Goal: Transaction & Acquisition: Purchase product/service

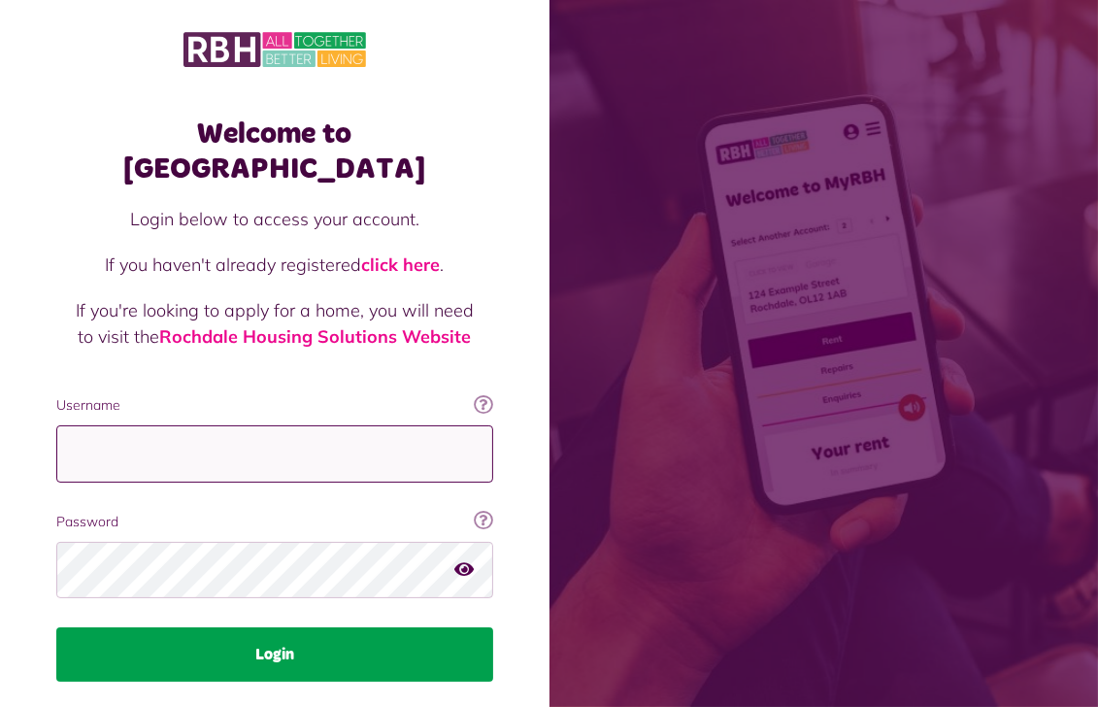
type input "**********"
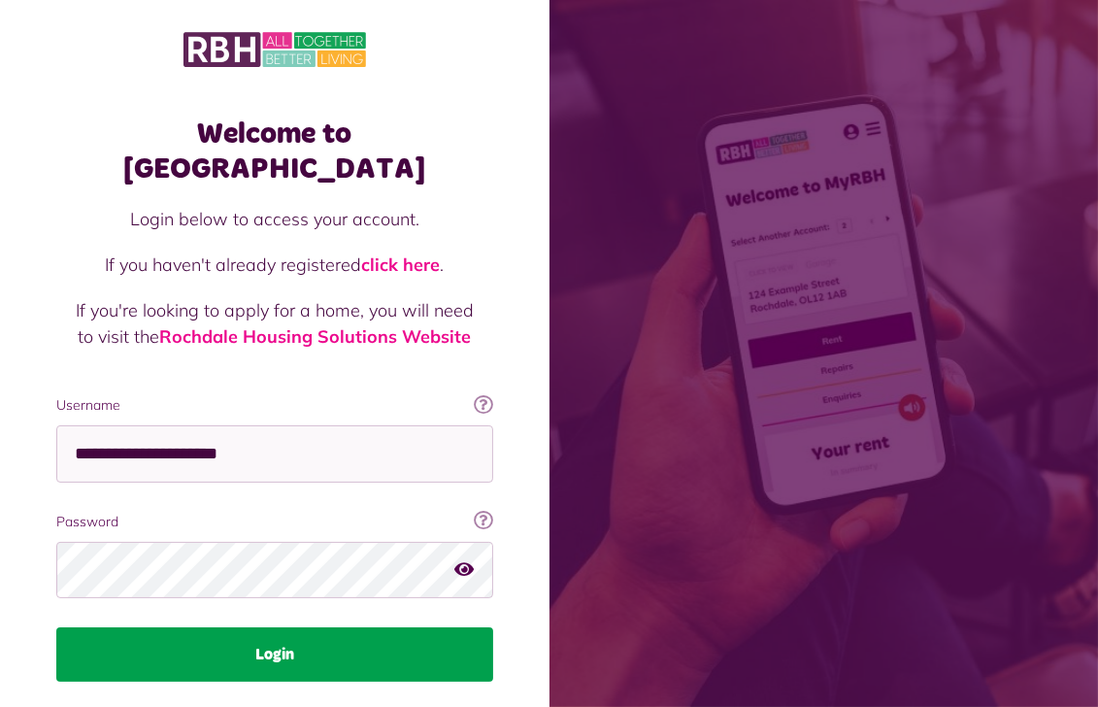
click at [303, 627] on button "Login" at bounding box center [274, 654] width 437 height 54
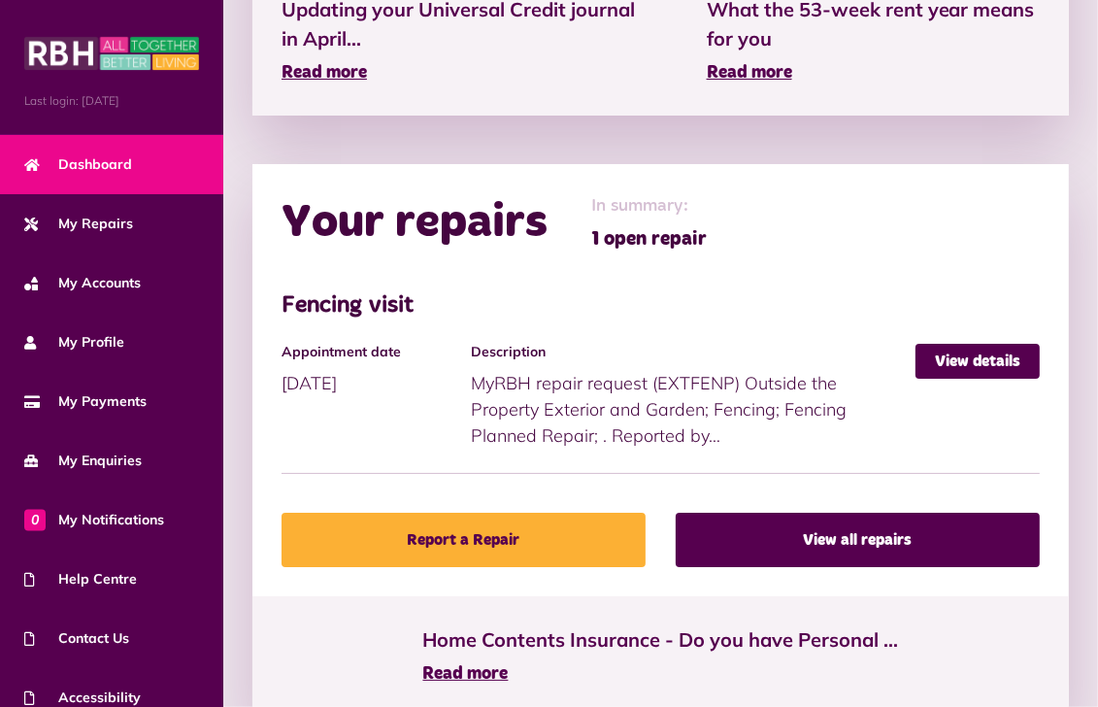
scroll to position [874, 0]
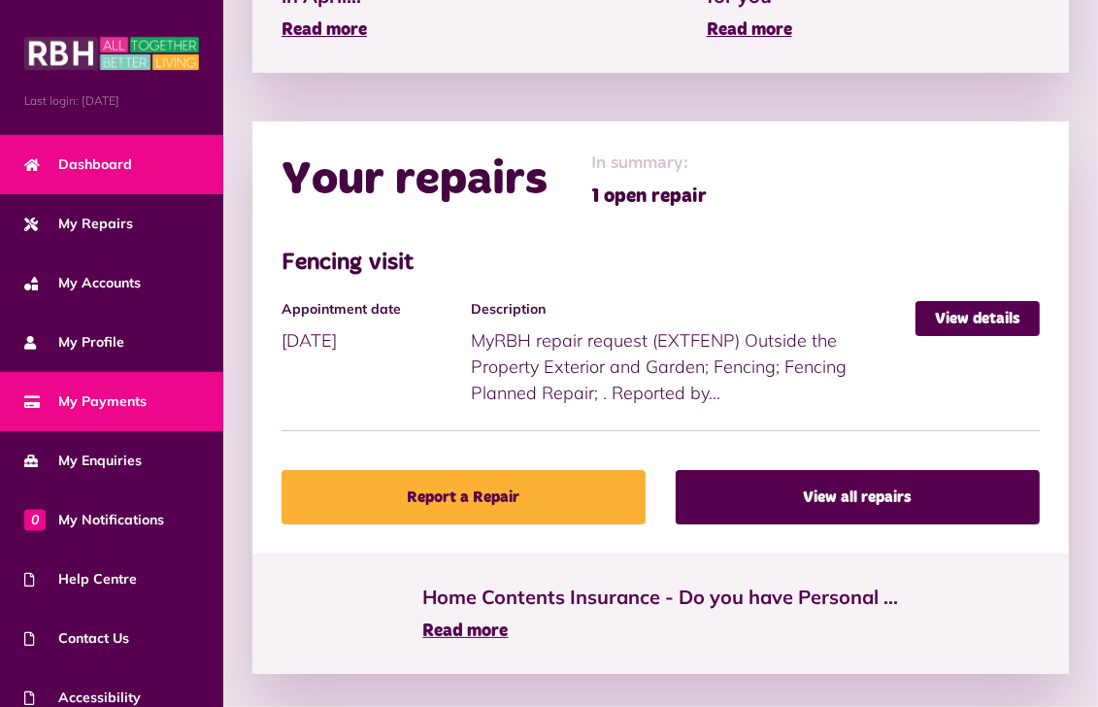
click at [105, 398] on span "My Payments" at bounding box center [85, 401] width 122 height 20
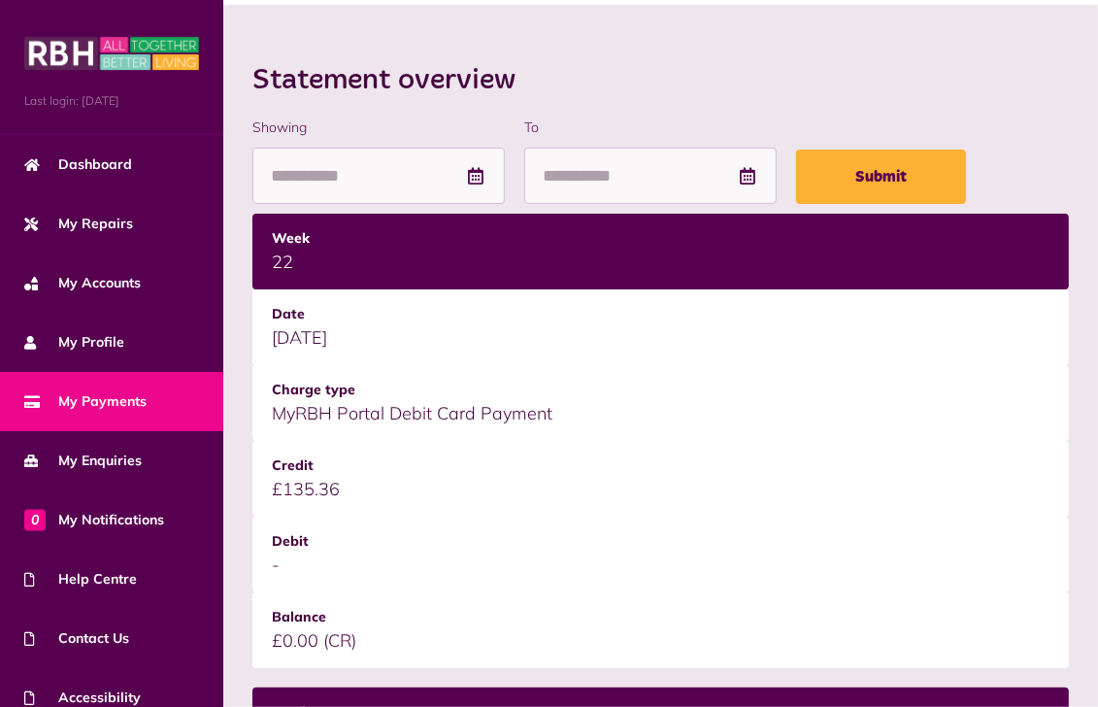
scroll to position [194, 0]
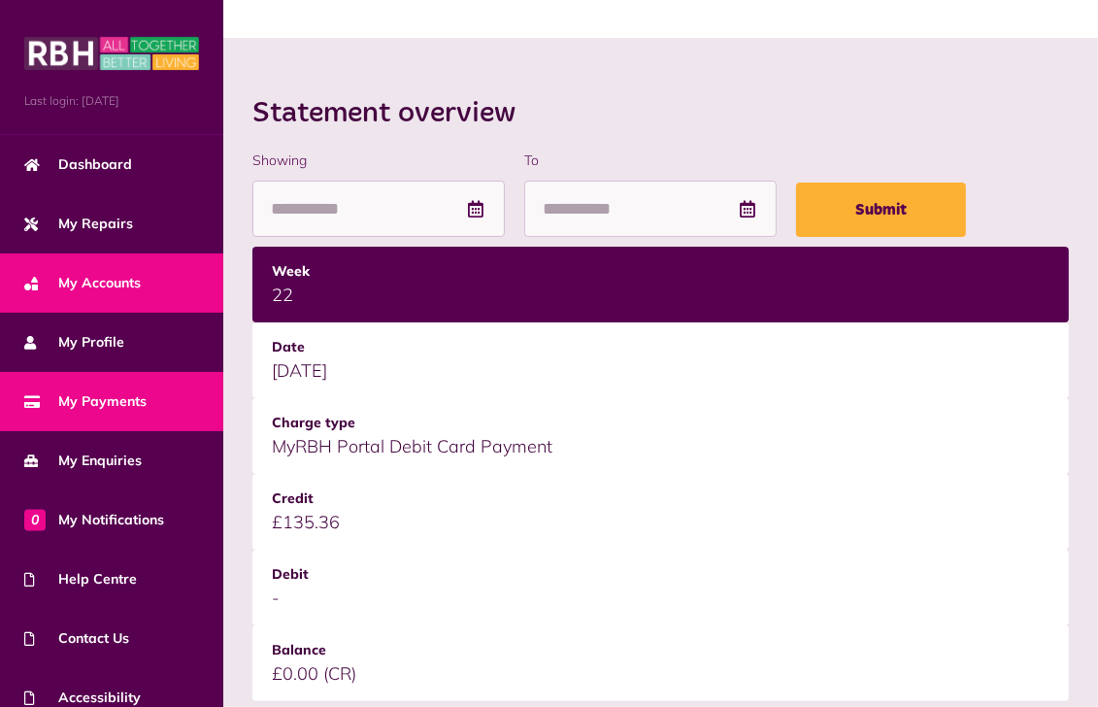
click at [112, 273] on span "My Accounts" at bounding box center [82, 283] width 116 height 20
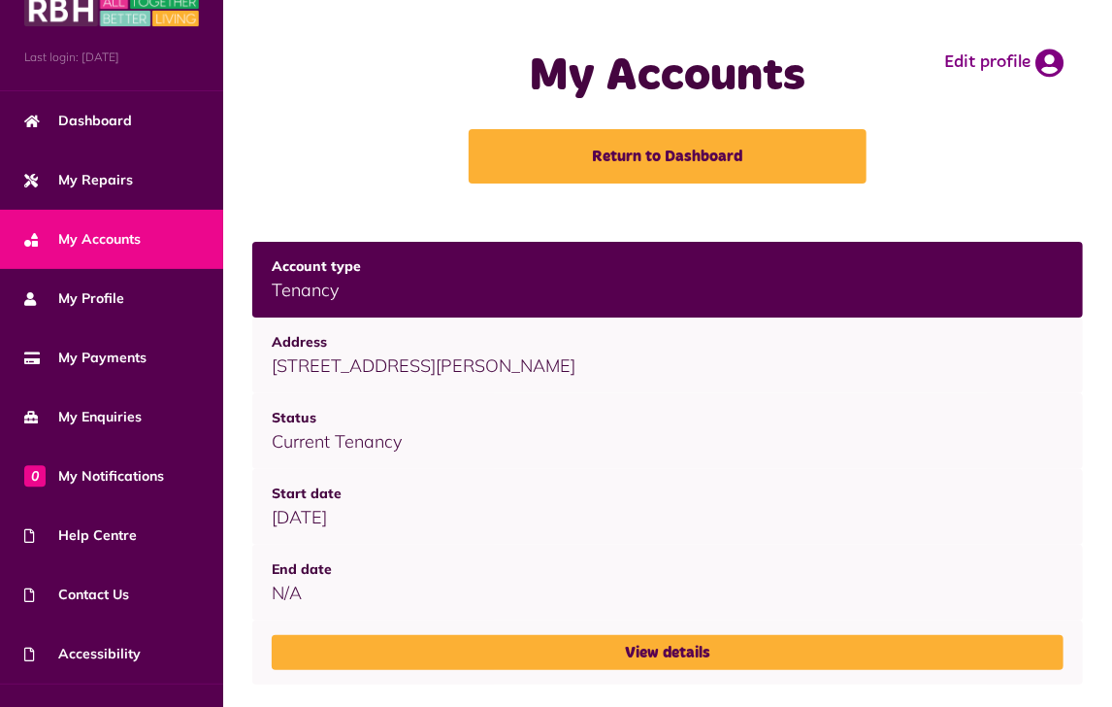
scroll to position [43, 0]
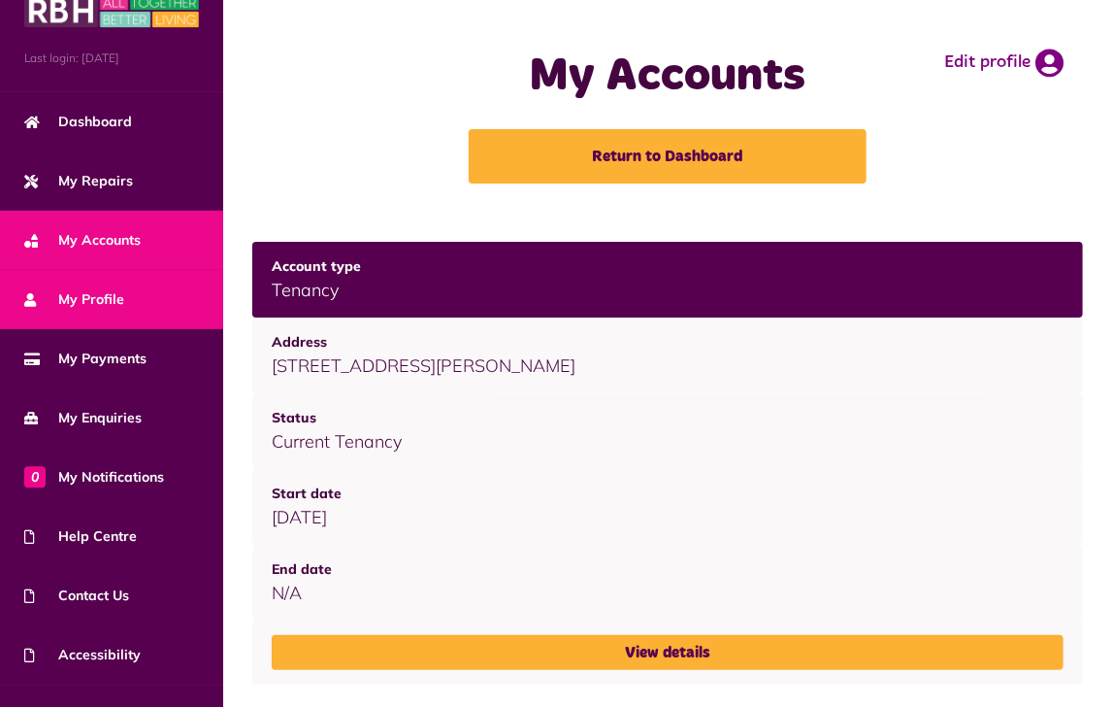
click at [78, 289] on span "My Profile" at bounding box center [74, 299] width 100 height 20
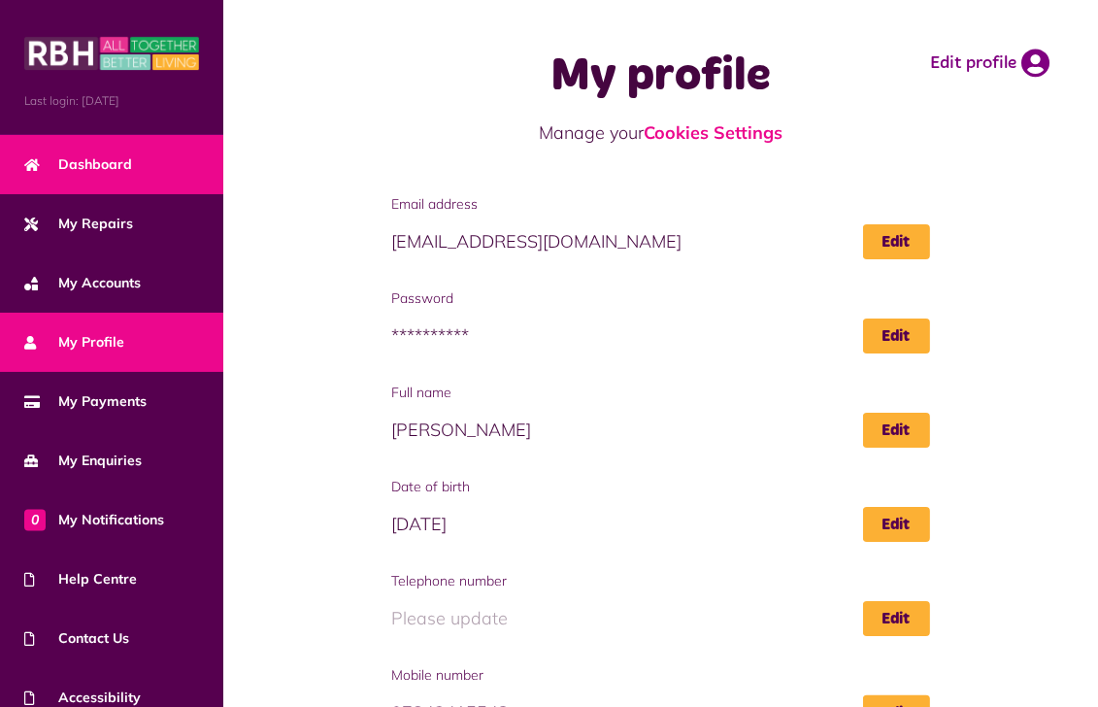
click at [89, 156] on span "Dashboard" at bounding box center [78, 164] width 108 height 20
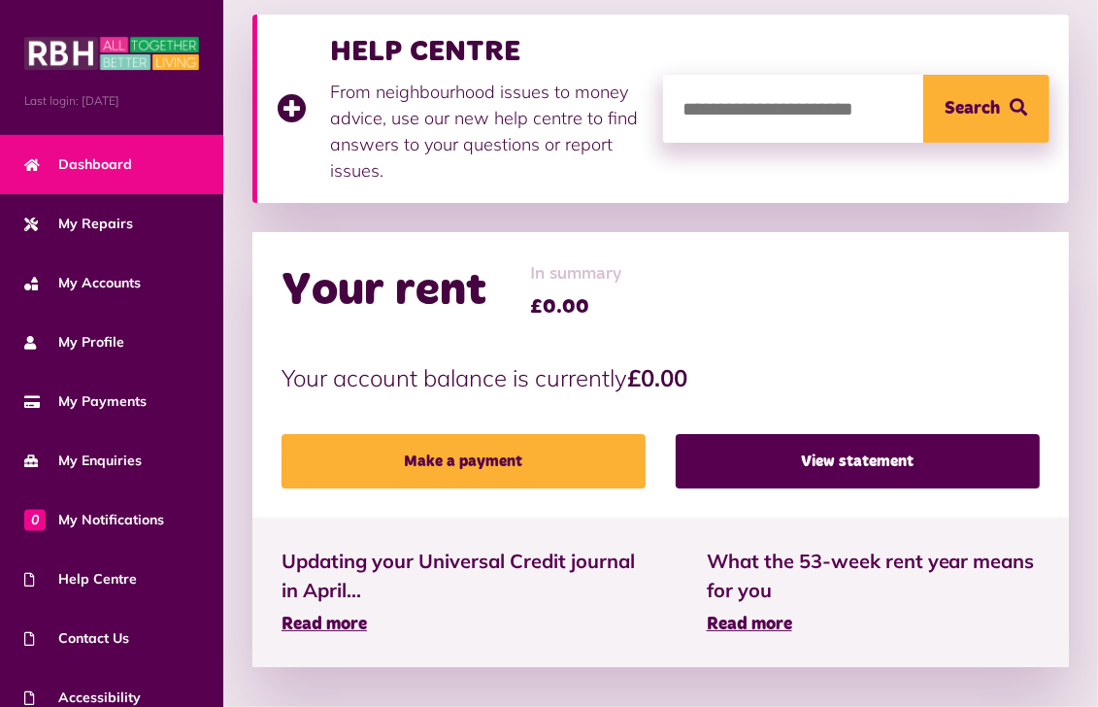
scroll to position [291, 0]
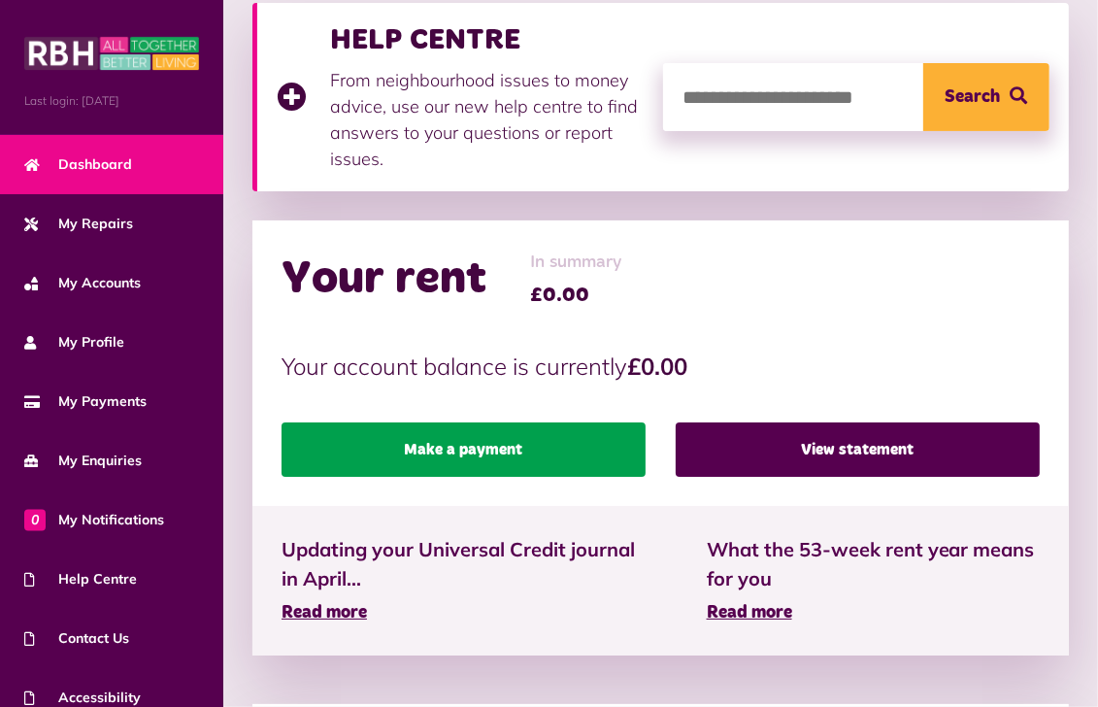
click at [457, 446] on link "Make a payment" at bounding box center [463, 449] width 364 height 54
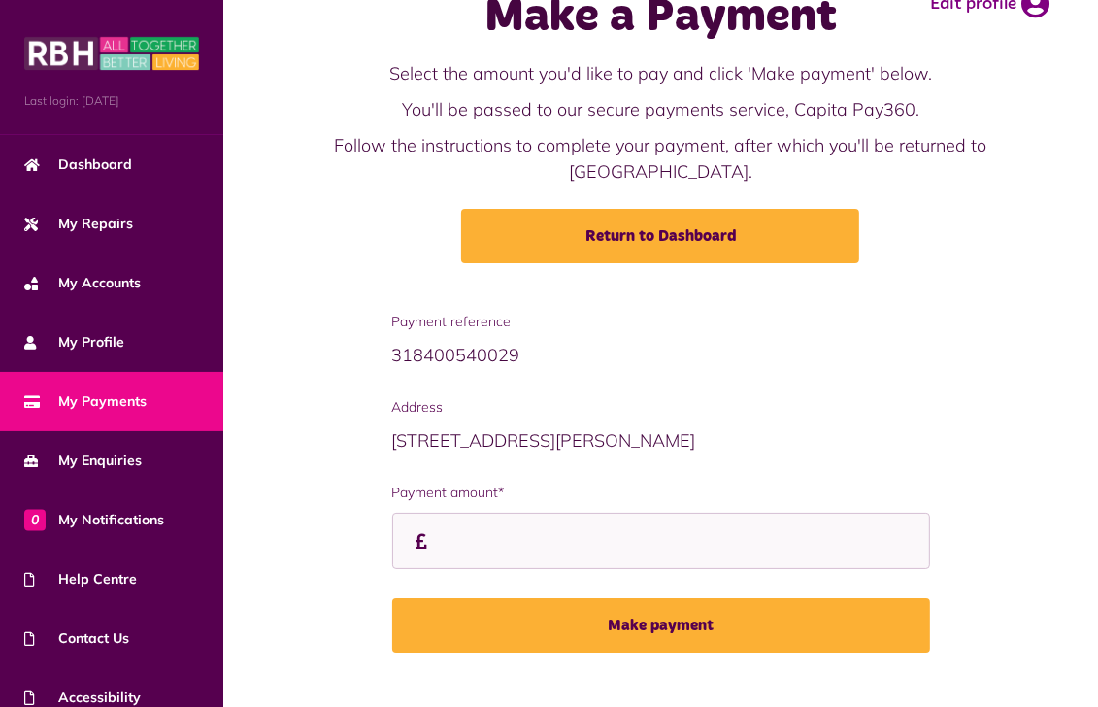
scroll to position [92, 0]
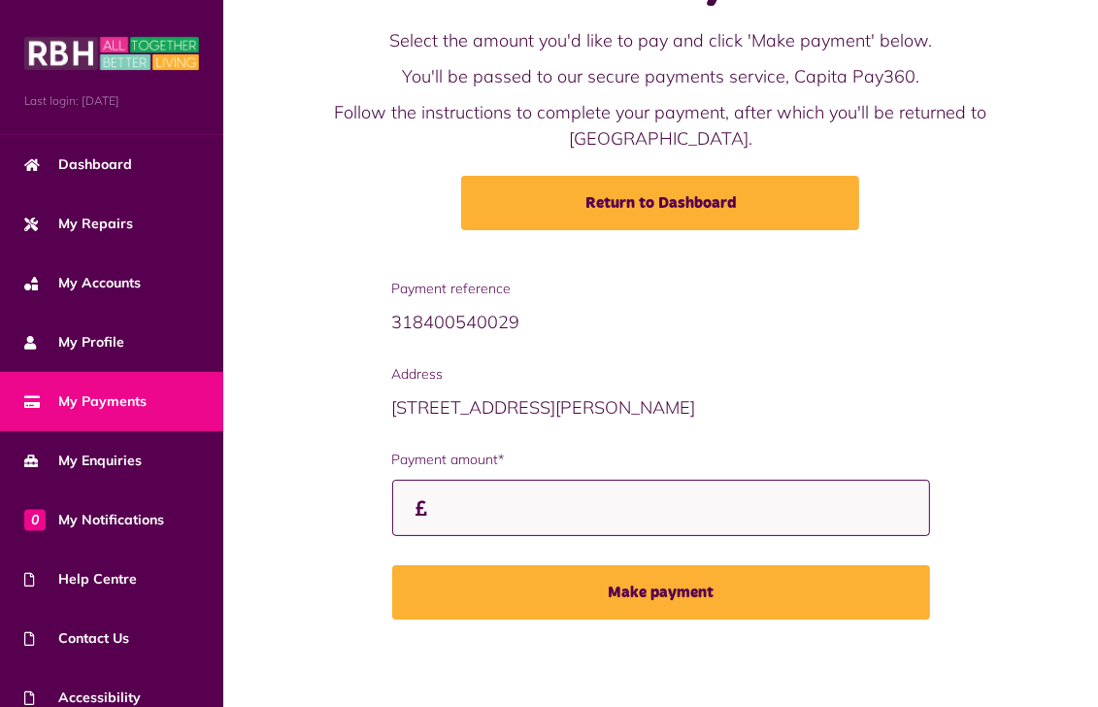
click at [463, 503] on input "Payment amount*" at bounding box center [661, 507] width 538 height 57
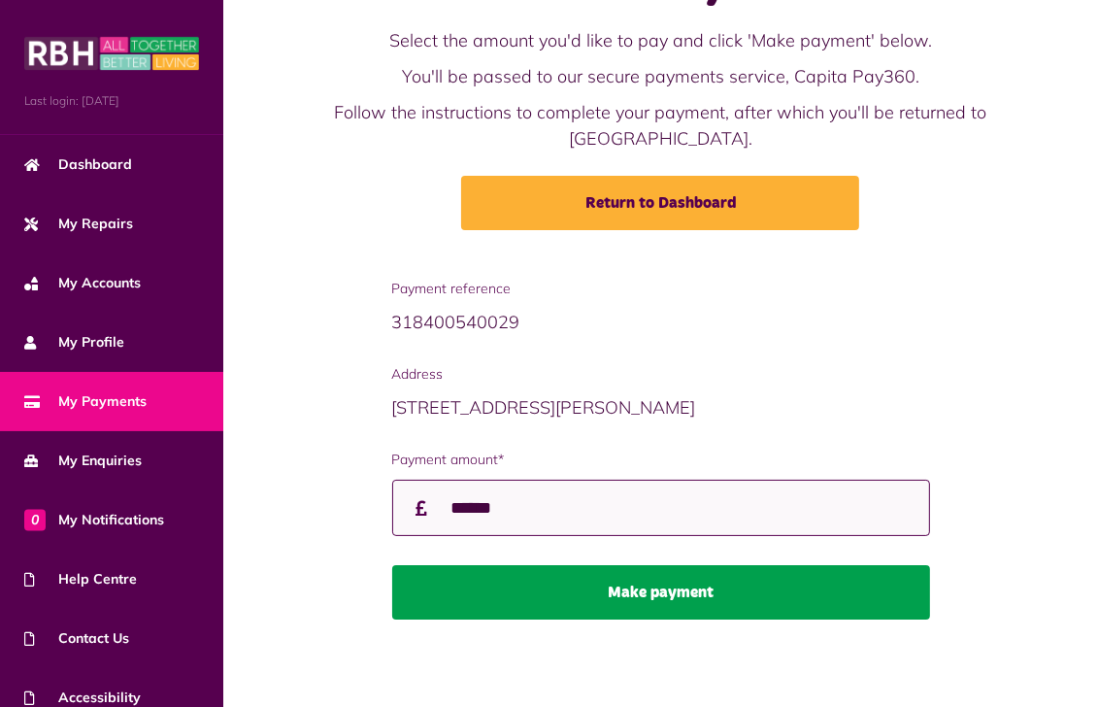
type input "******"
click at [677, 591] on button "Make payment" at bounding box center [661, 592] width 538 height 54
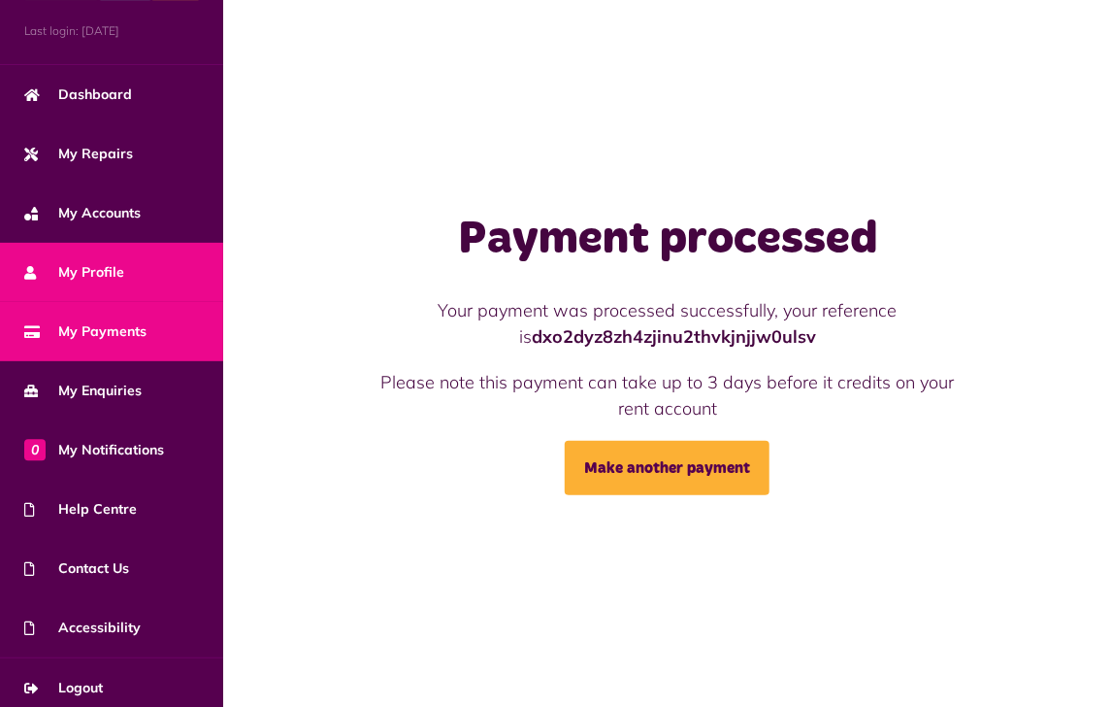
scroll to position [70, 0]
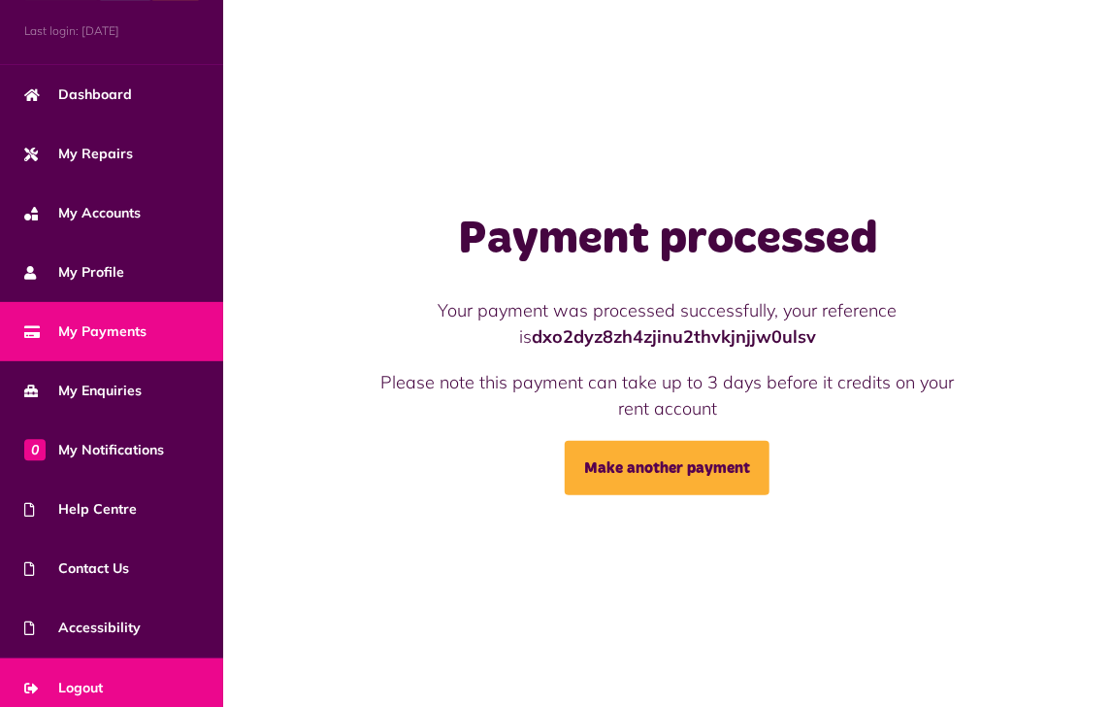
click at [97, 677] on span "Logout" at bounding box center [63, 687] width 79 height 20
